Goal: Task Accomplishment & Management: Manage account settings

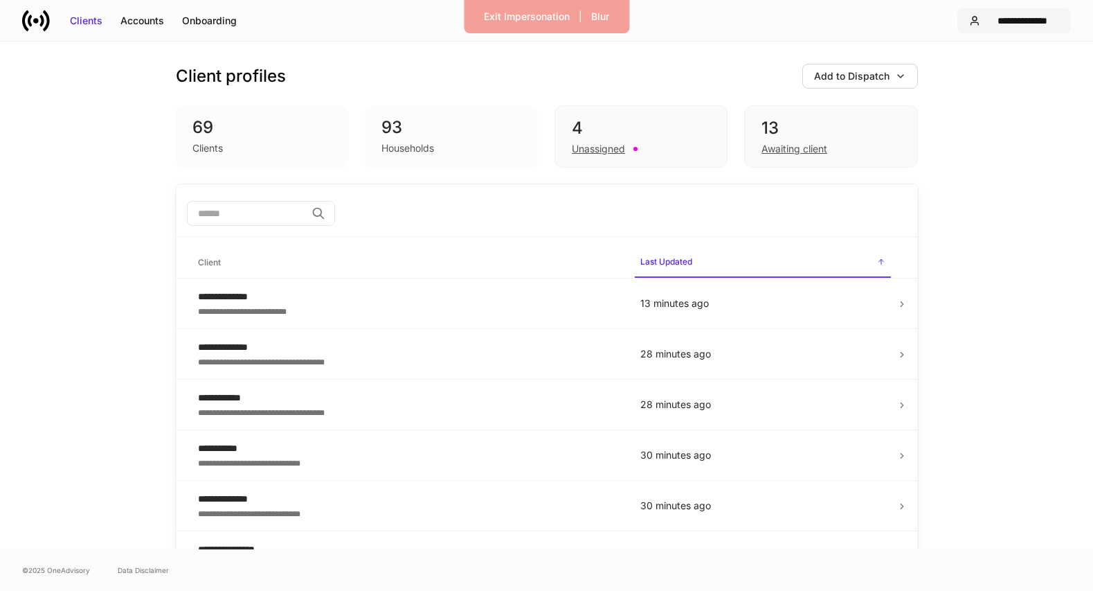
click at [1019, 20] on div "**********" at bounding box center [1022, 21] width 73 height 14
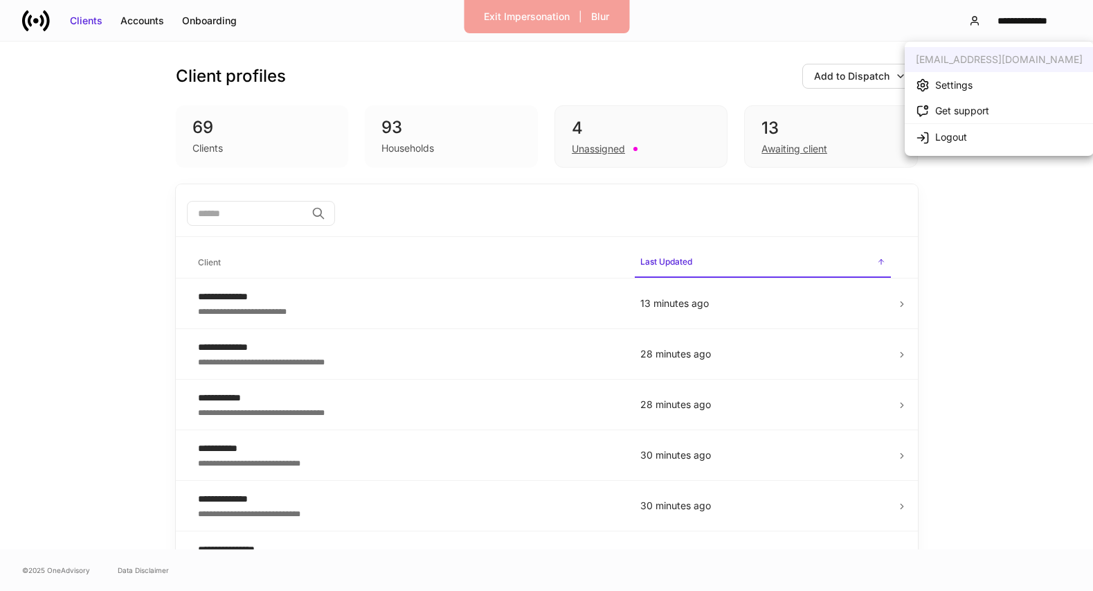
click at [982, 78] on li "Settings" at bounding box center [999, 85] width 189 height 26
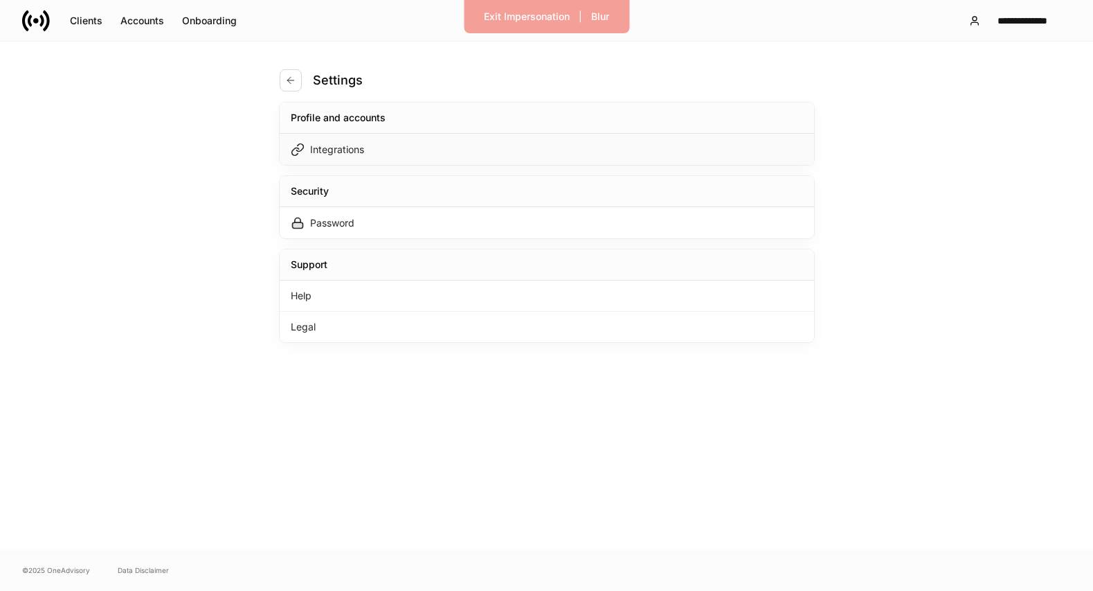
click at [543, 143] on div "Integrations" at bounding box center [547, 149] width 534 height 31
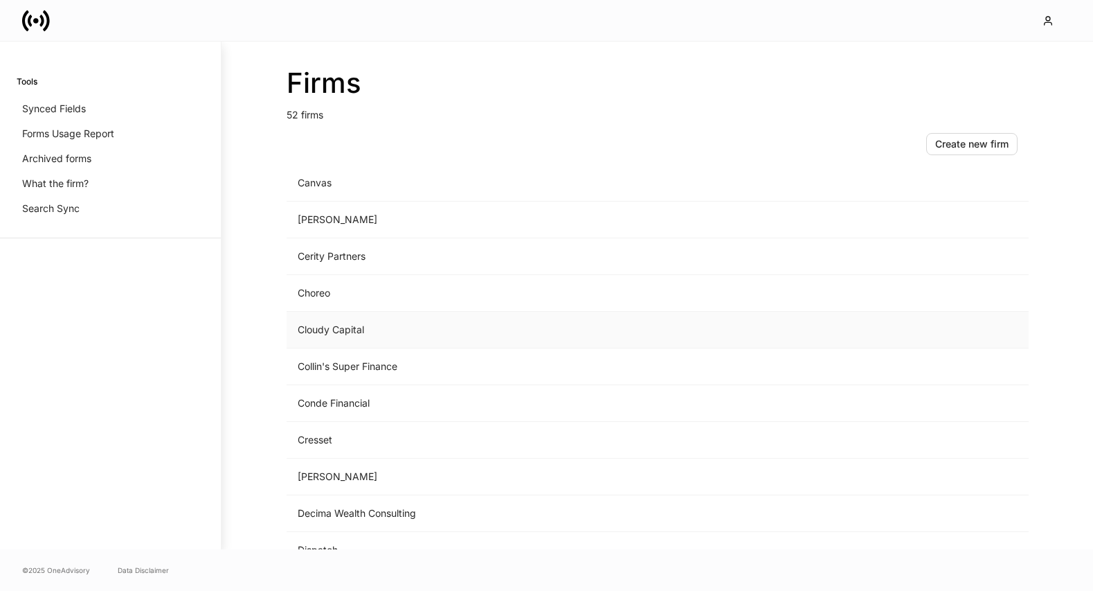
scroll to position [442, 0]
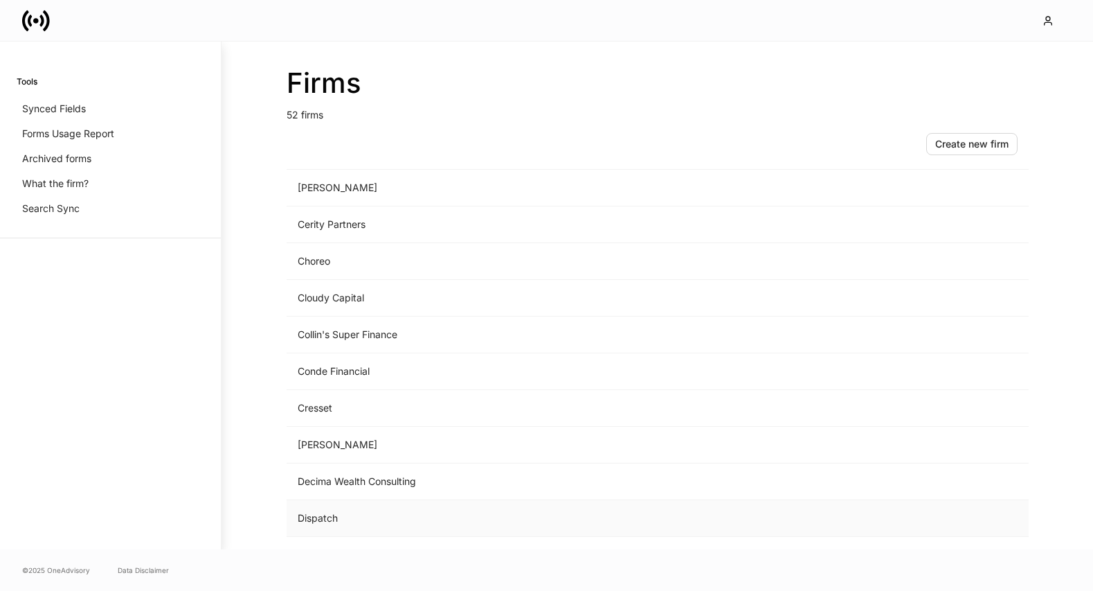
click at [460, 509] on td "Dispatch" at bounding box center [543, 518] width 512 height 37
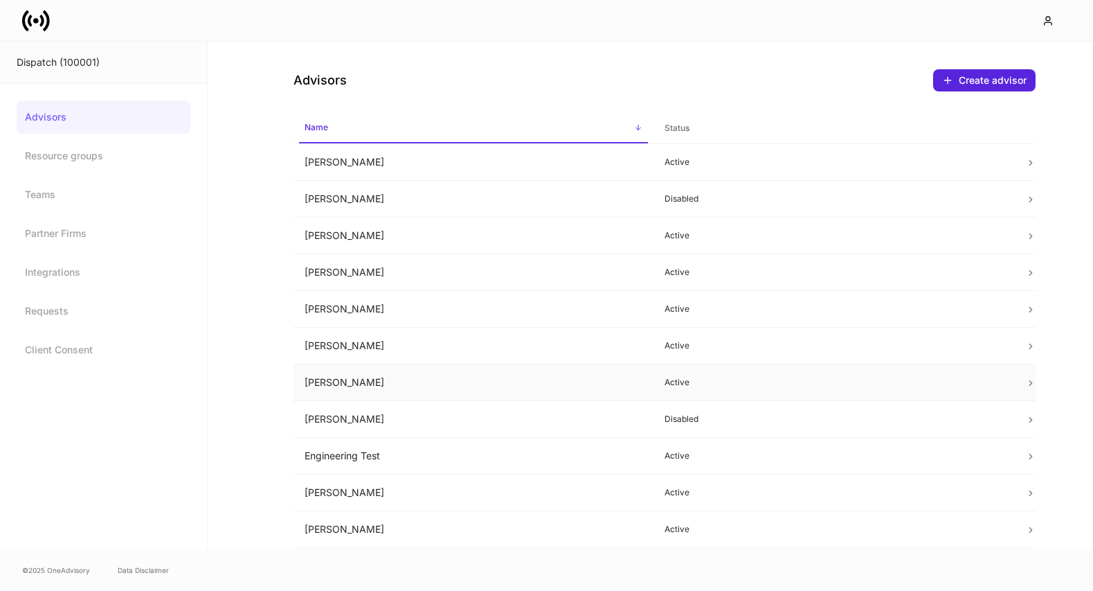
click at [606, 375] on td "Courtney Webb" at bounding box center [474, 382] width 361 height 37
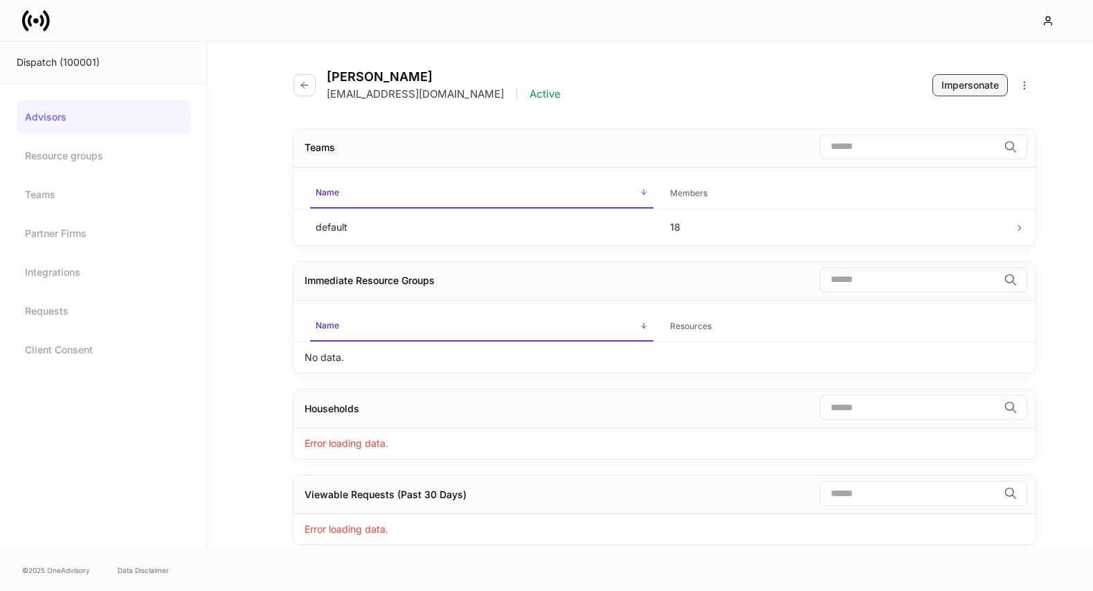
click at [953, 93] on button "Impersonate" at bounding box center [969, 85] width 75 height 22
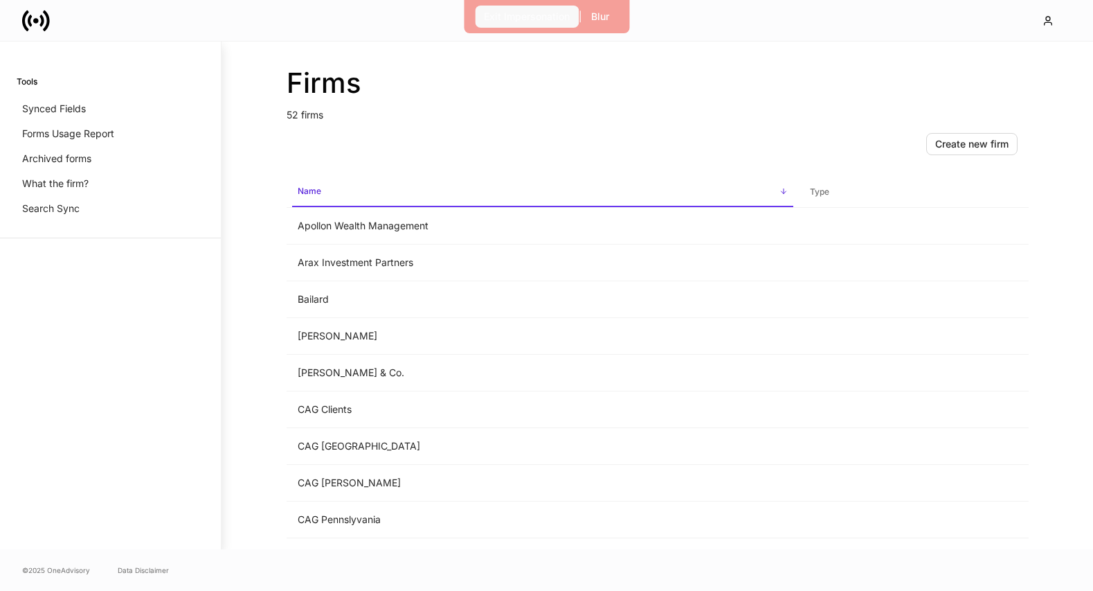
click at [513, 21] on div "Exit Impersonation" at bounding box center [527, 17] width 86 height 14
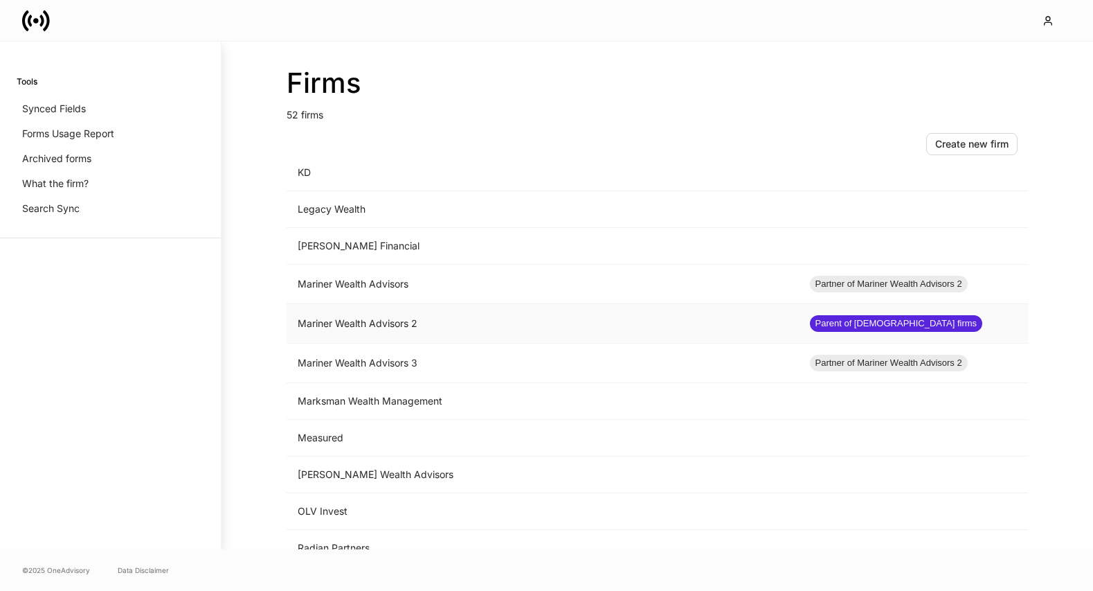
scroll to position [1231, 0]
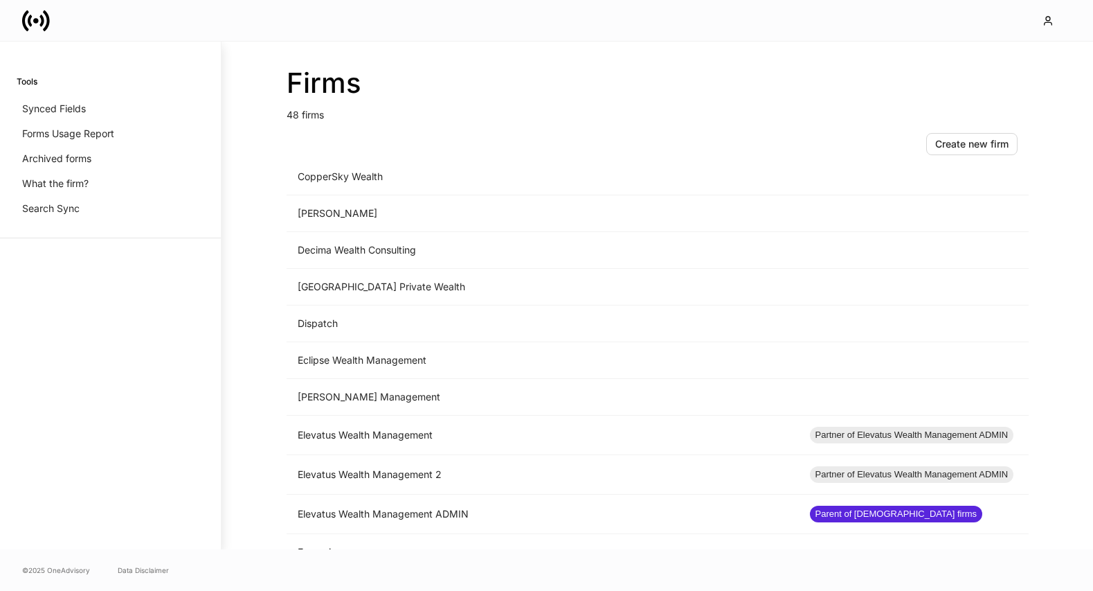
scroll to position [906, 0]
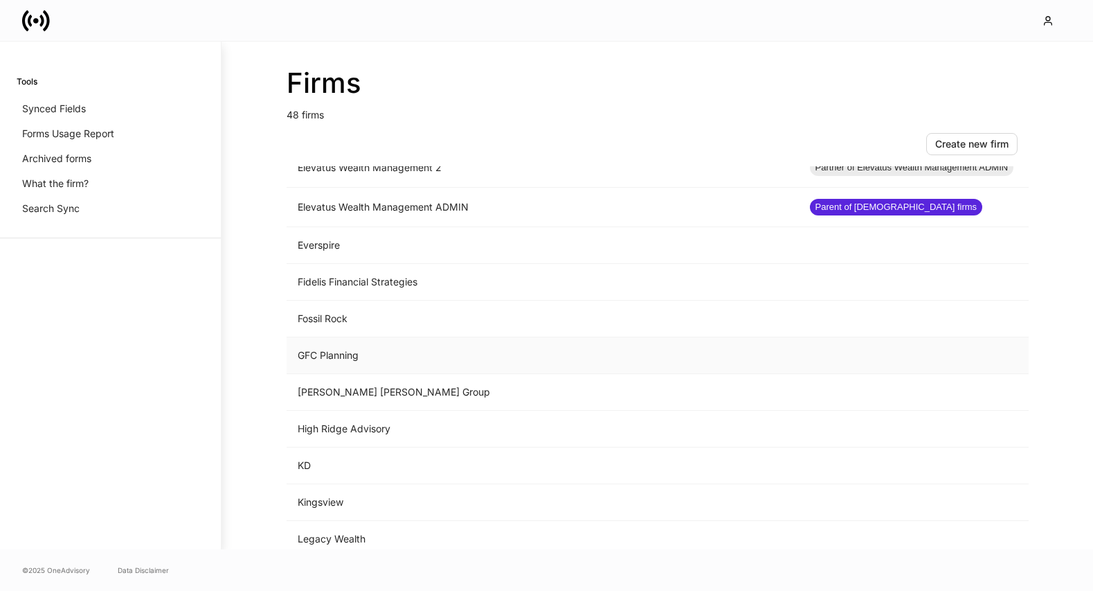
click at [390, 368] on td "GFC Planning" at bounding box center [543, 355] width 512 height 37
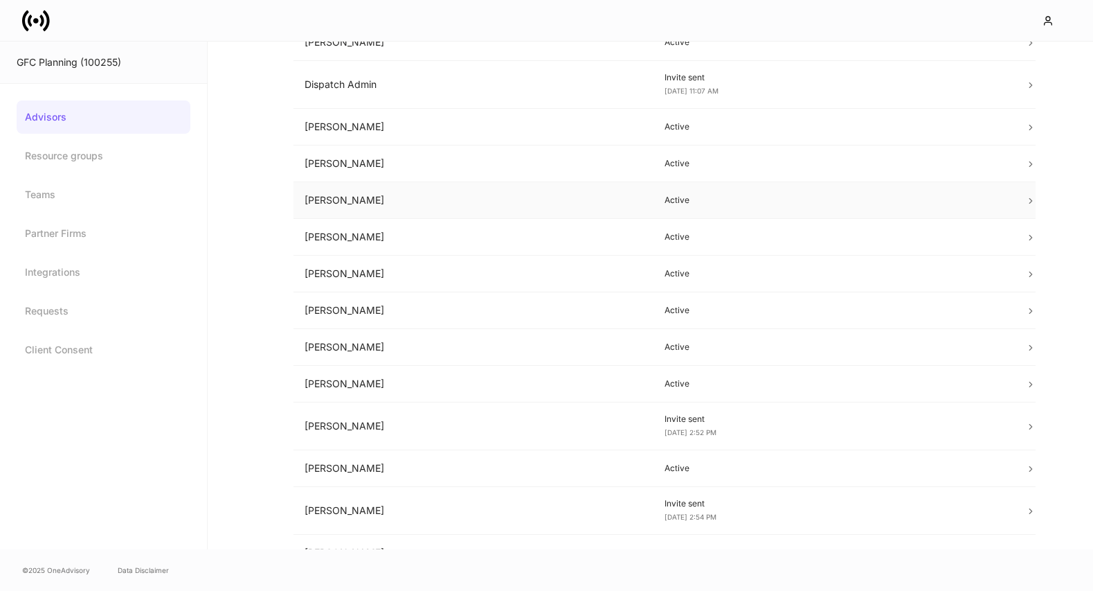
scroll to position [53, 0]
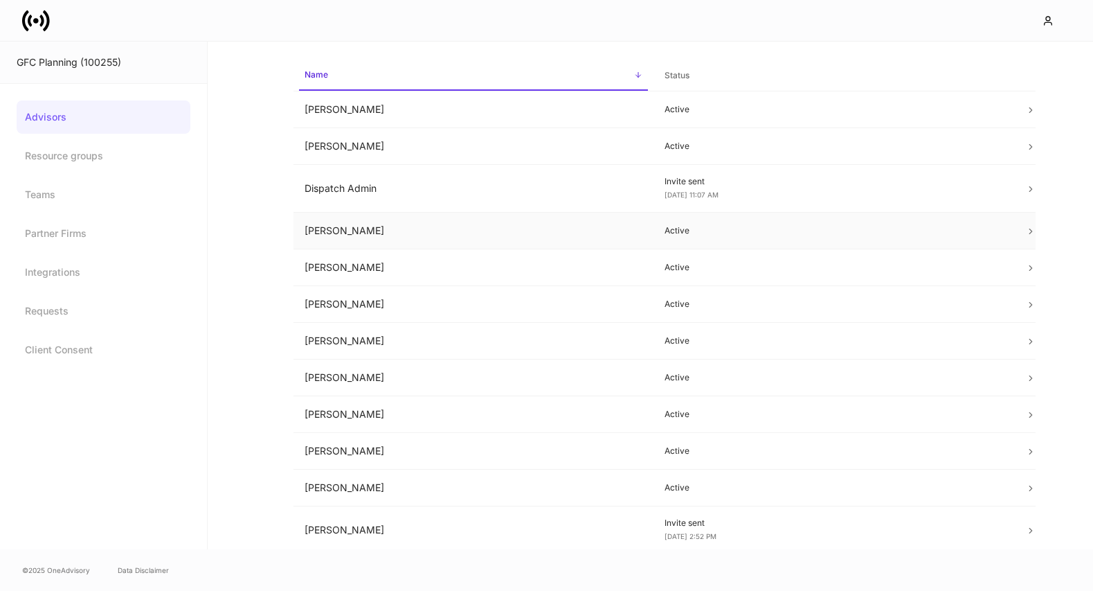
click at [623, 224] on td "[PERSON_NAME]" at bounding box center [474, 231] width 361 height 37
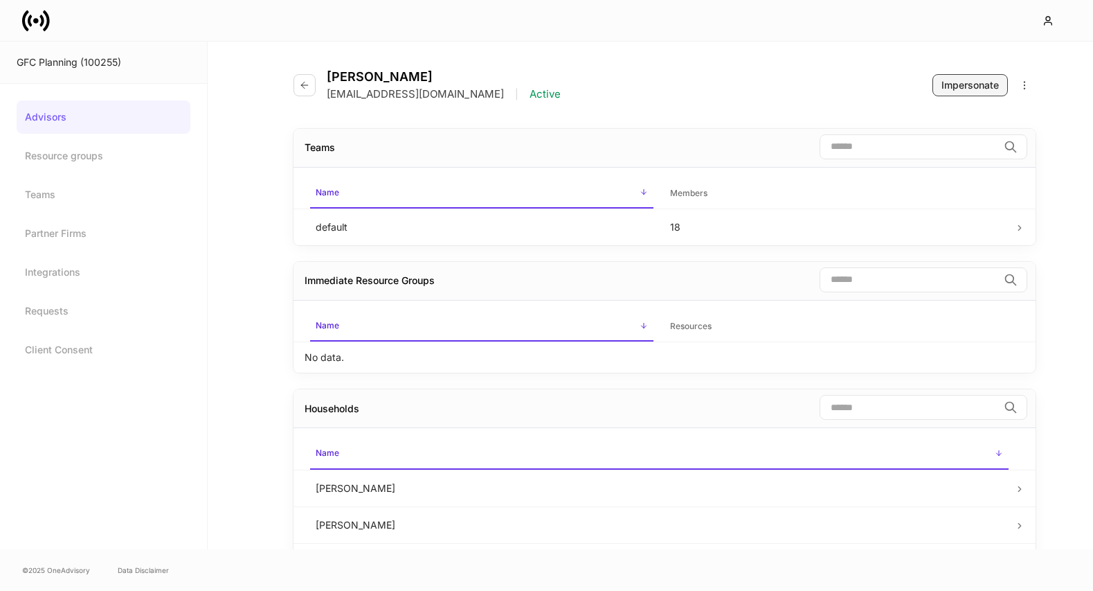
click at [957, 95] on button "Impersonate" at bounding box center [969, 85] width 75 height 22
